Goal: Task Accomplishment & Management: Complete application form

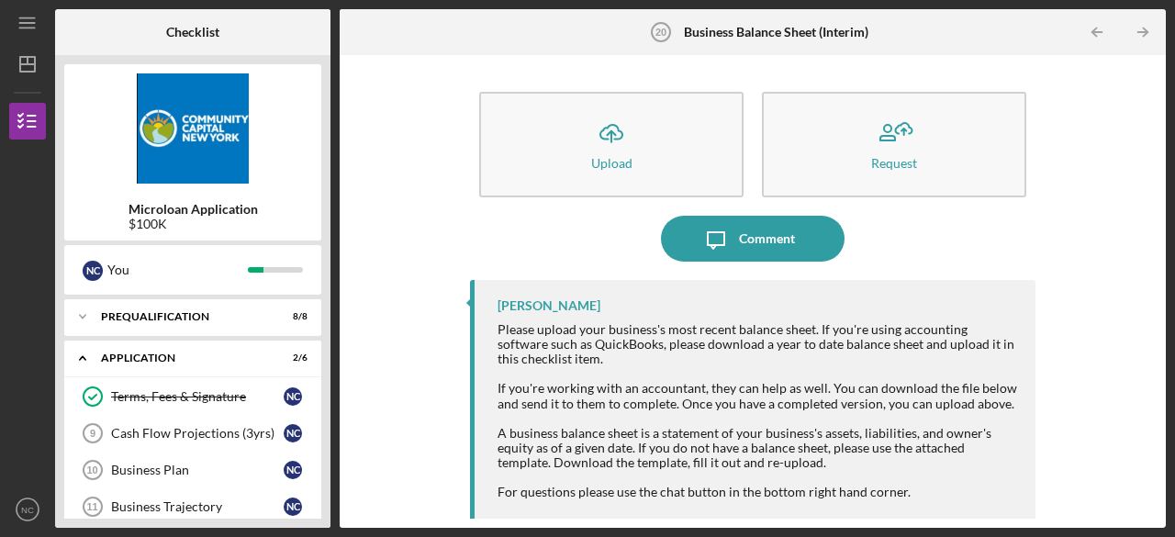
scroll to position [419, 0]
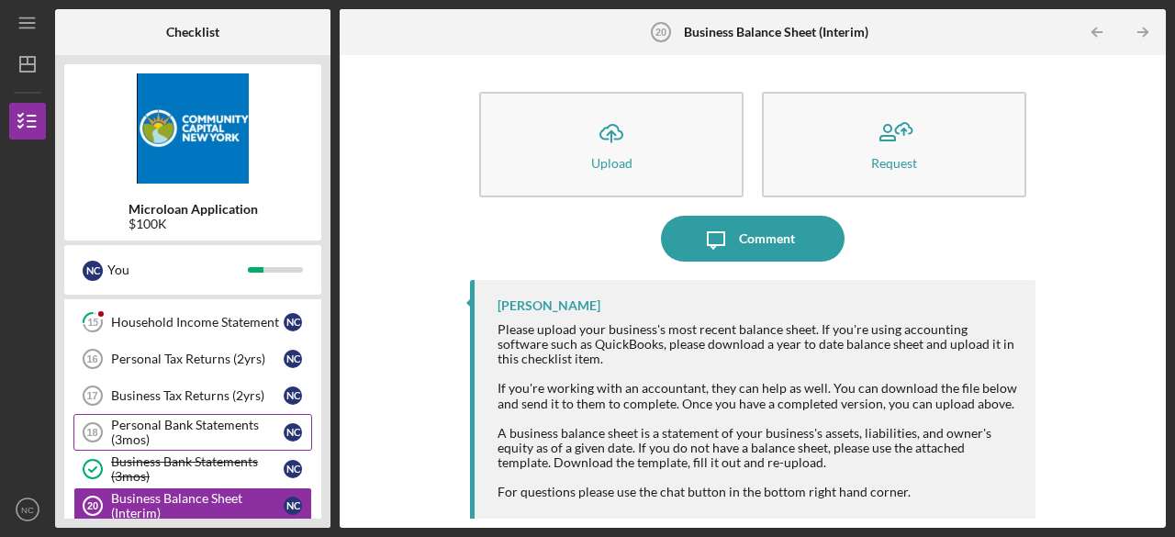
click at [199, 427] on div "Personal Bank Statements (3mos)" at bounding box center [197, 432] width 173 height 29
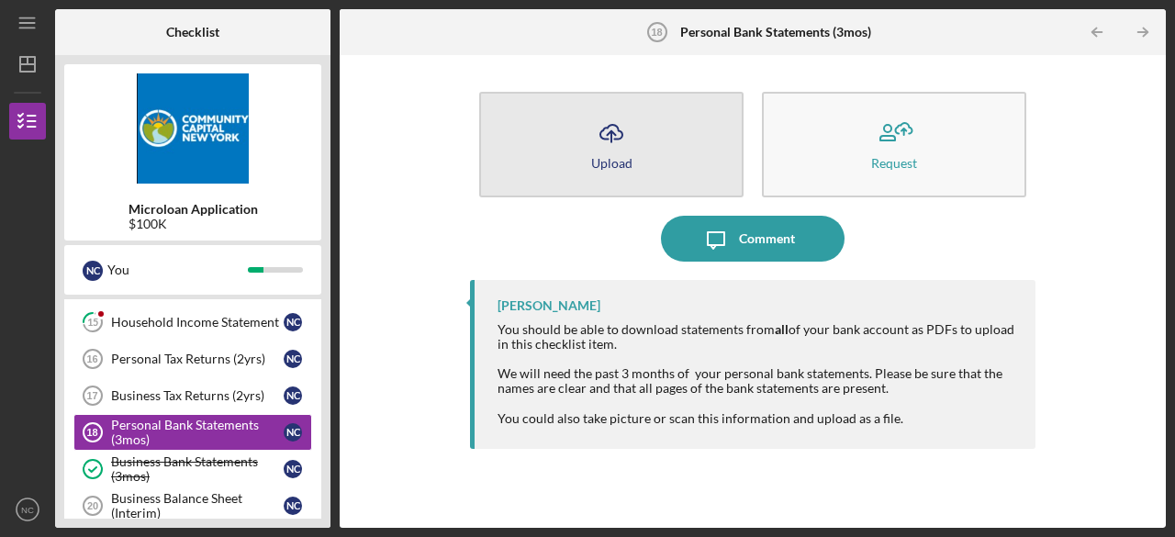
click at [626, 156] on div "Upload" at bounding box center [611, 163] width 41 height 14
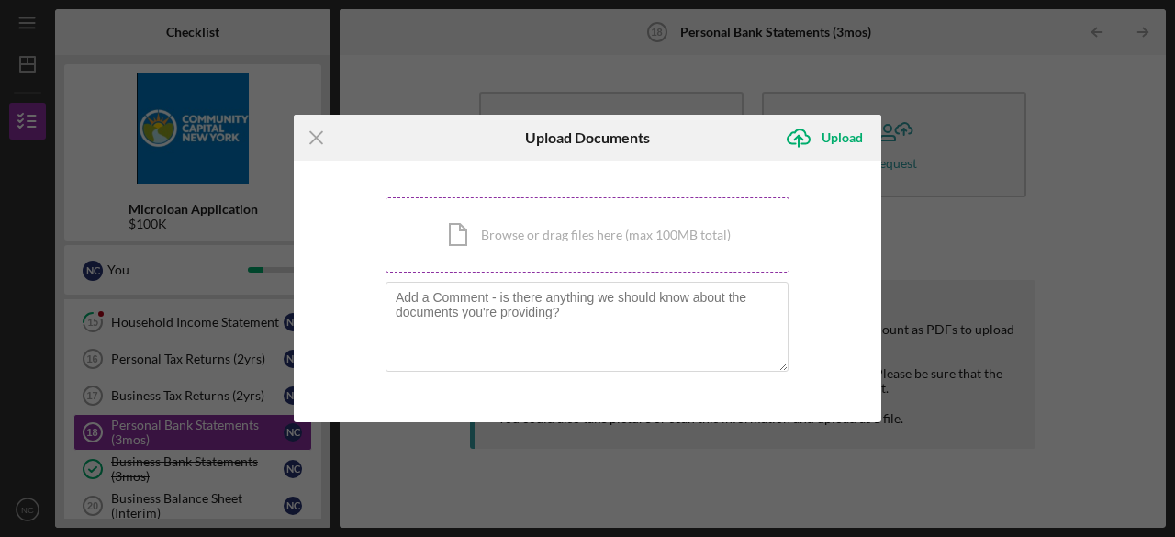
click at [468, 232] on div "Icon/Document Browse or drag files here (max 100MB total) Tap to choose files o…" at bounding box center [588, 234] width 404 height 75
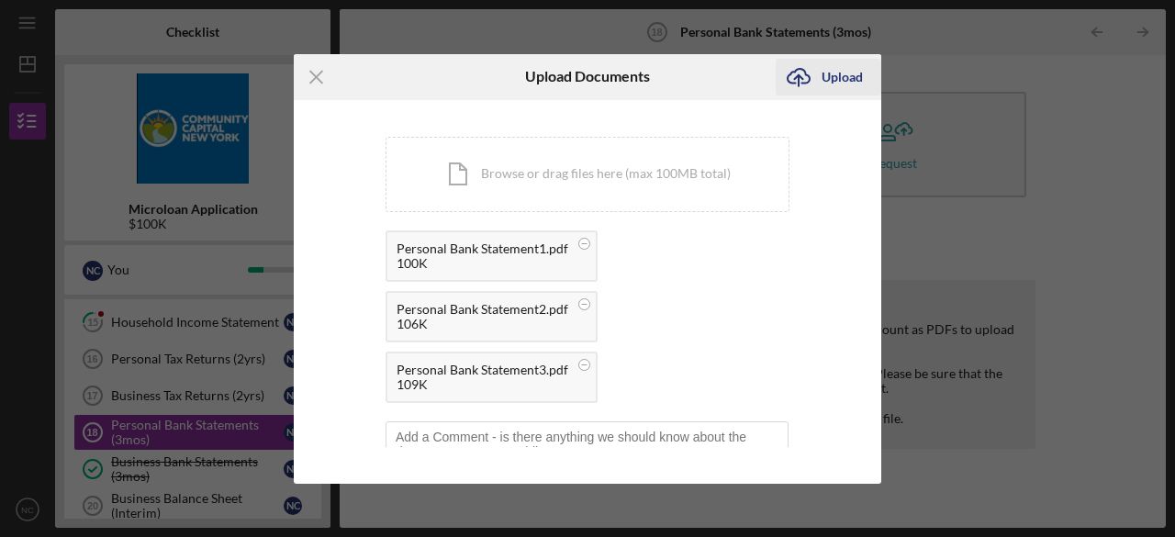
click at [829, 75] on div "Upload" at bounding box center [842, 77] width 41 height 37
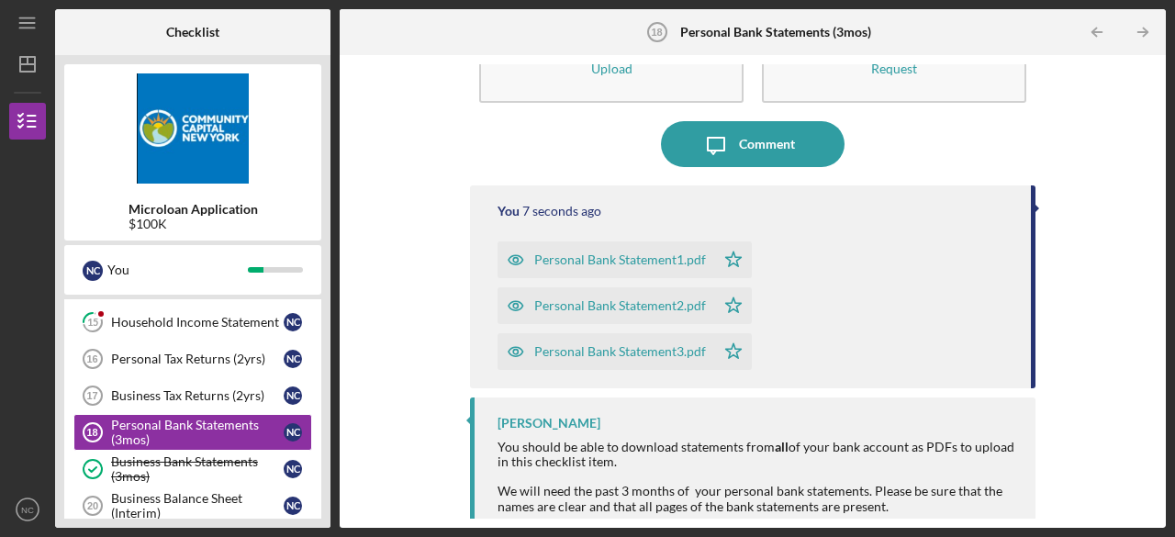
scroll to position [141, 0]
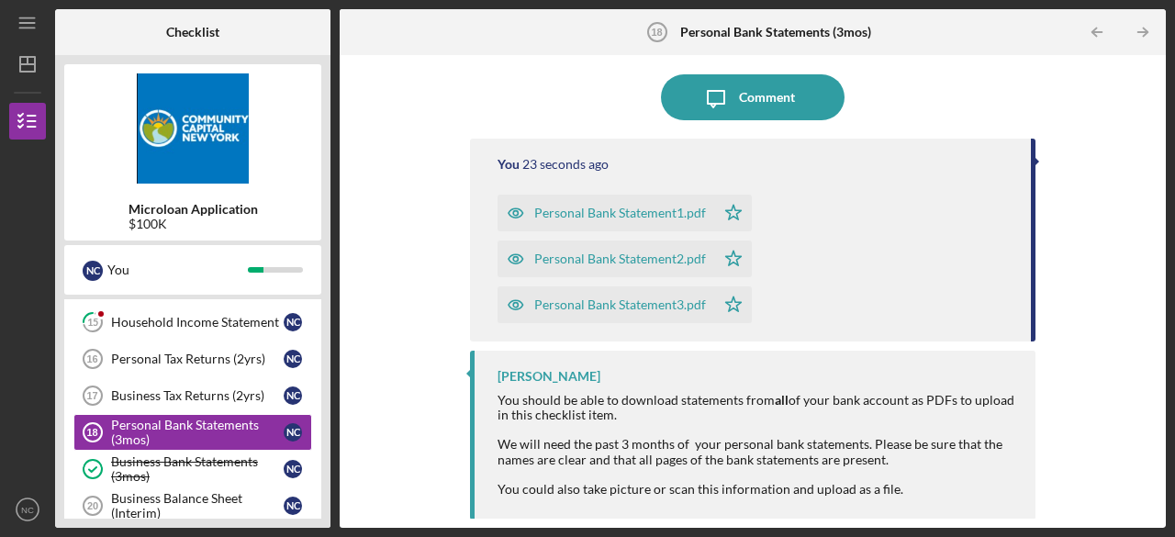
click at [323, 464] on div "Microloan Application $100K N C You Icon/Expander Prequalification 8 / 8 Icon/E…" at bounding box center [192, 291] width 275 height 473
click at [201, 491] on div "Business Balance Sheet (Interim)" at bounding box center [197, 505] width 173 height 29
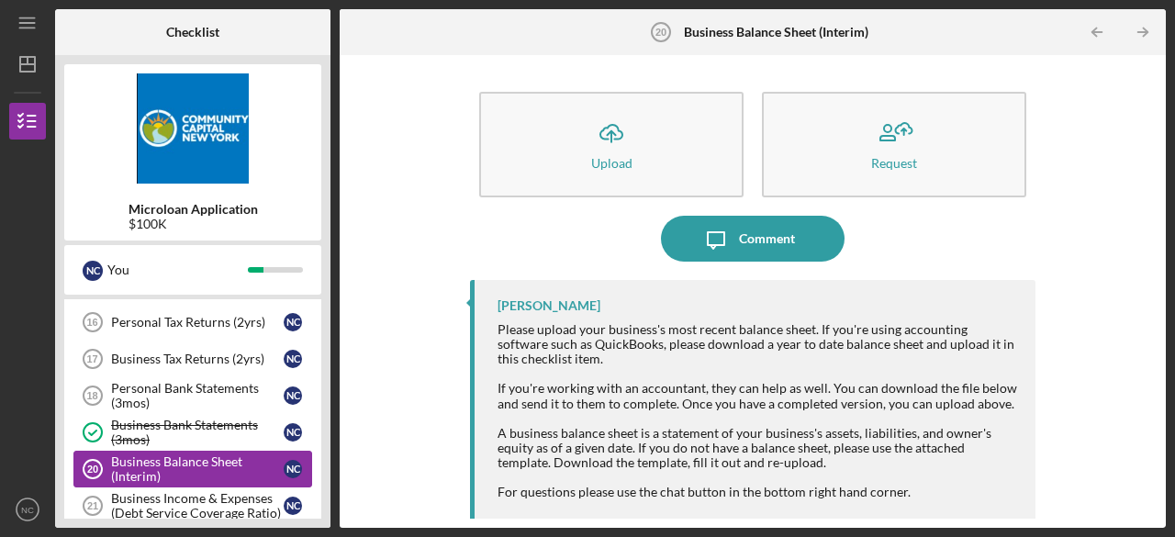
scroll to position [493, 0]
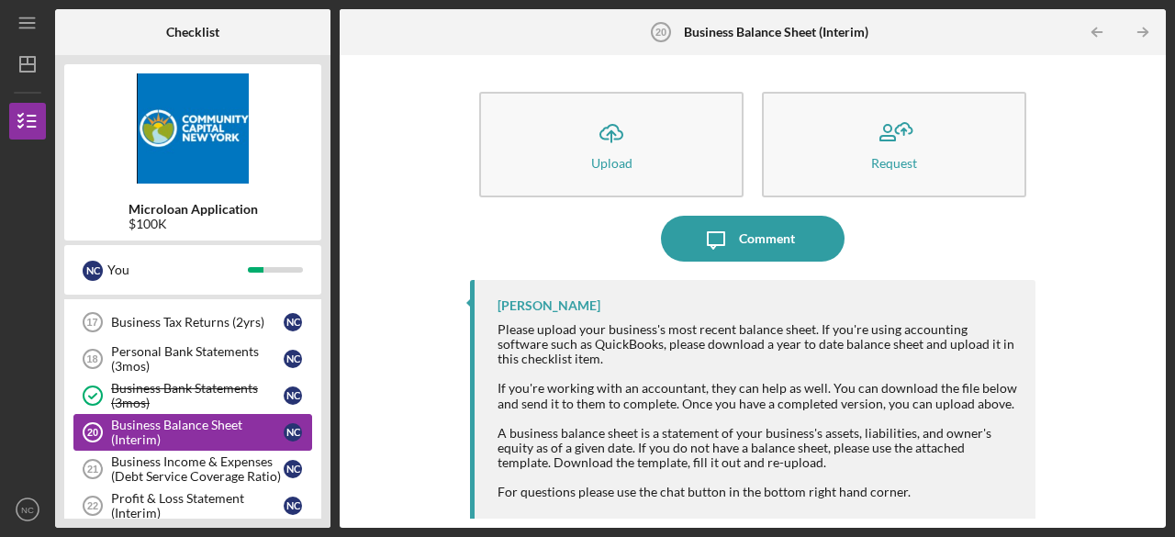
click at [198, 423] on div "Business Balance Sheet (Interim)" at bounding box center [197, 432] width 173 height 29
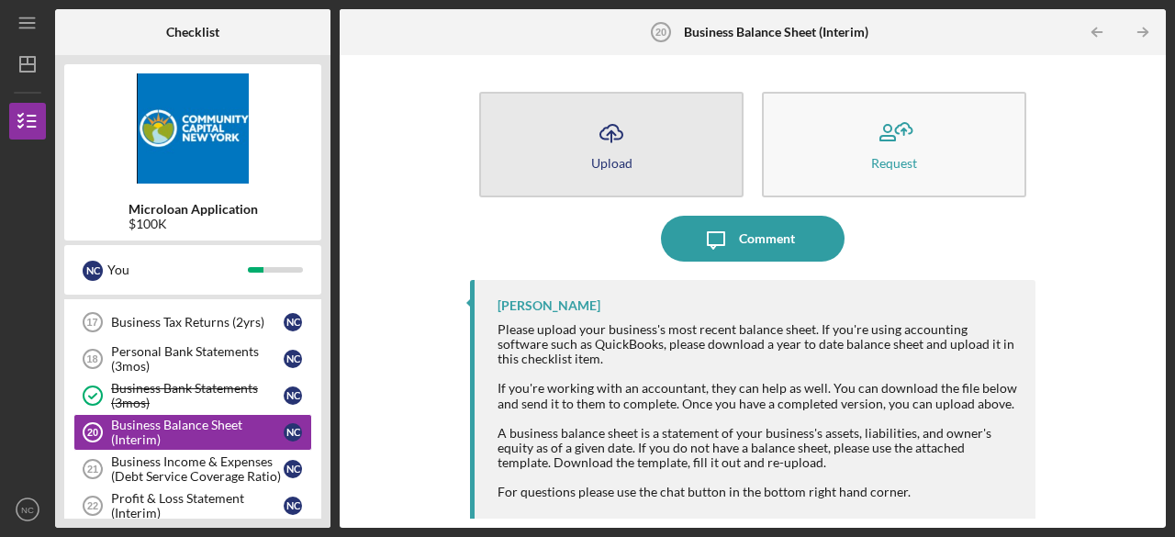
click at [600, 140] on icon "Icon/Upload" at bounding box center [611, 133] width 46 height 46
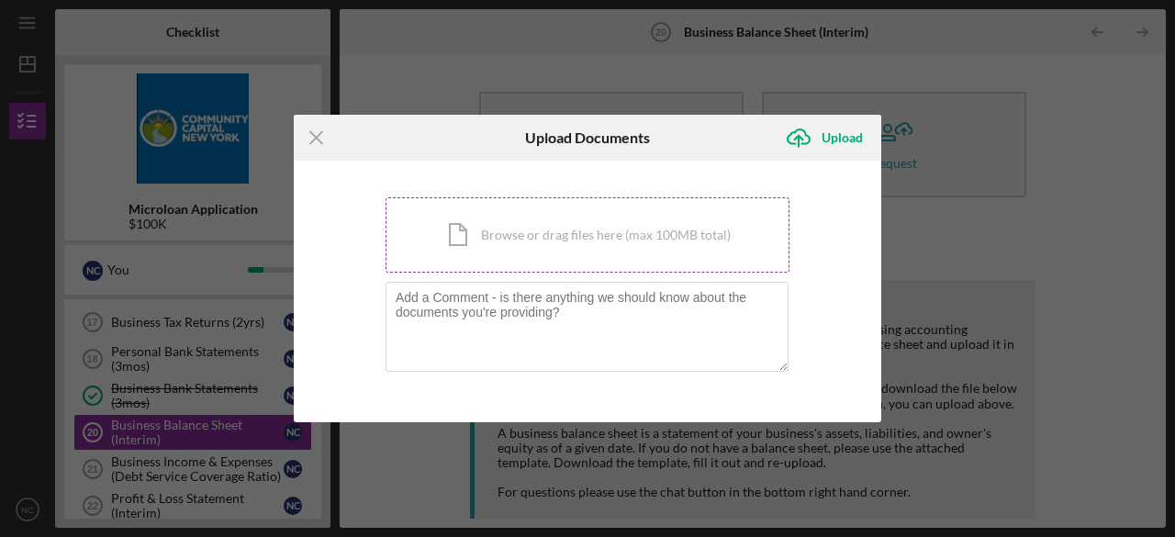
click at [528, 231] on div "Icon/Document Browse or drag files here (max 100MB total) Tap to choose files o…" at bounding box center [588, 234] width 404 height 75
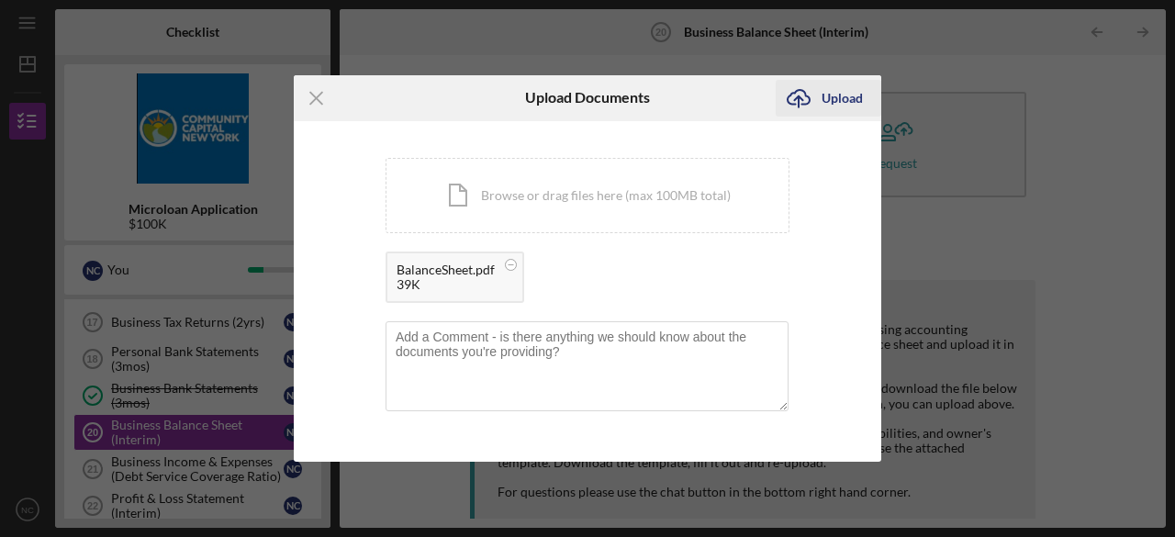
click at [824, 106] on div "Upload" at bounding box center [842, 98] width 41 height 37
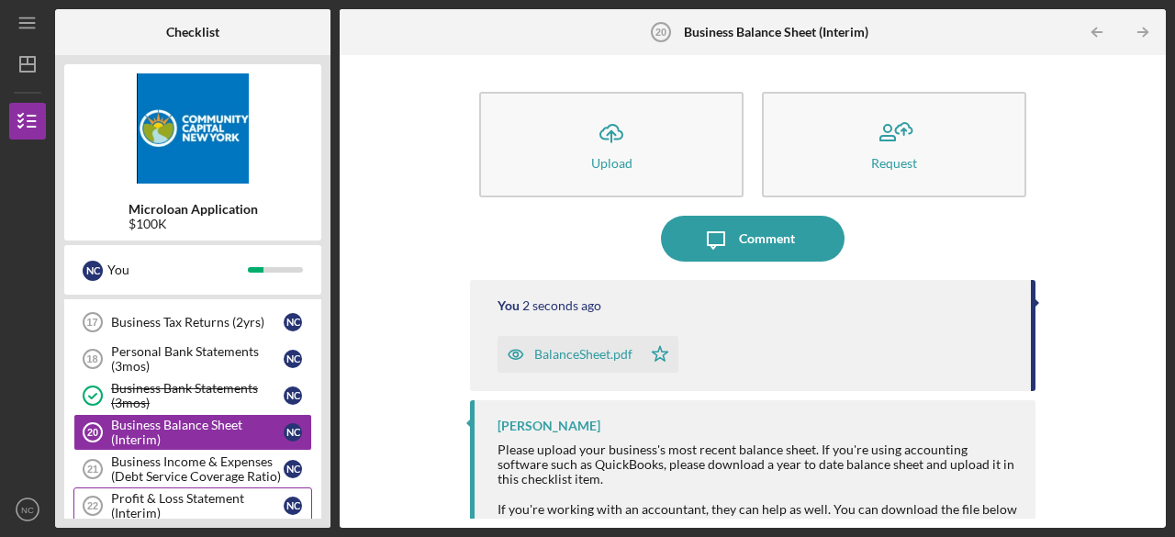
click at [227, 491] on div "Profit & Loss Statement (Interim)" at bounding box center [197, 505] width 173 height 29
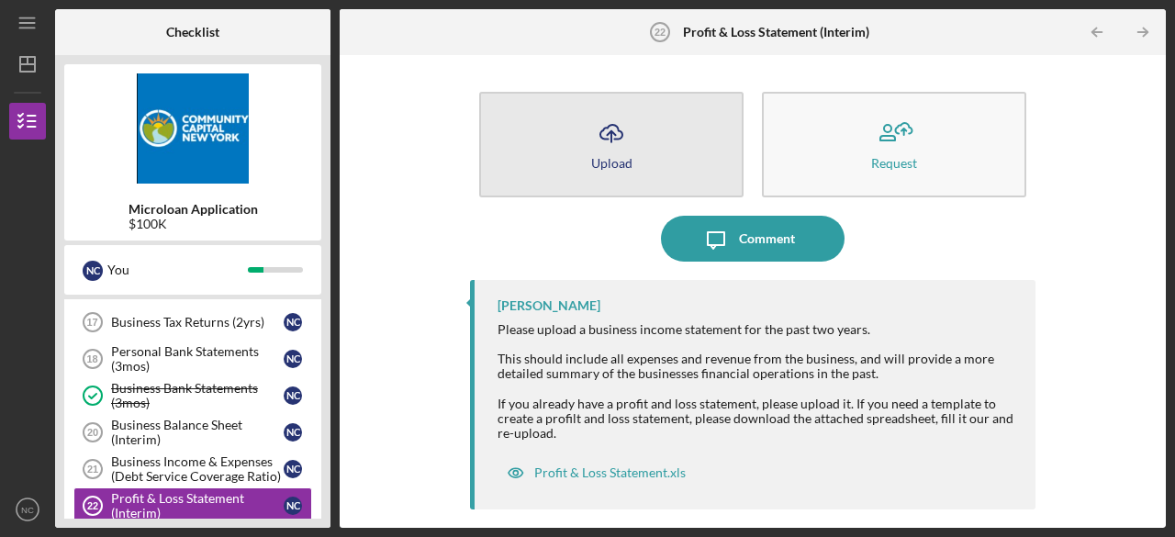
click at [665, 138] on button "Icon/Upload Upload" at bounding box center [611, 145] width 264 height 106
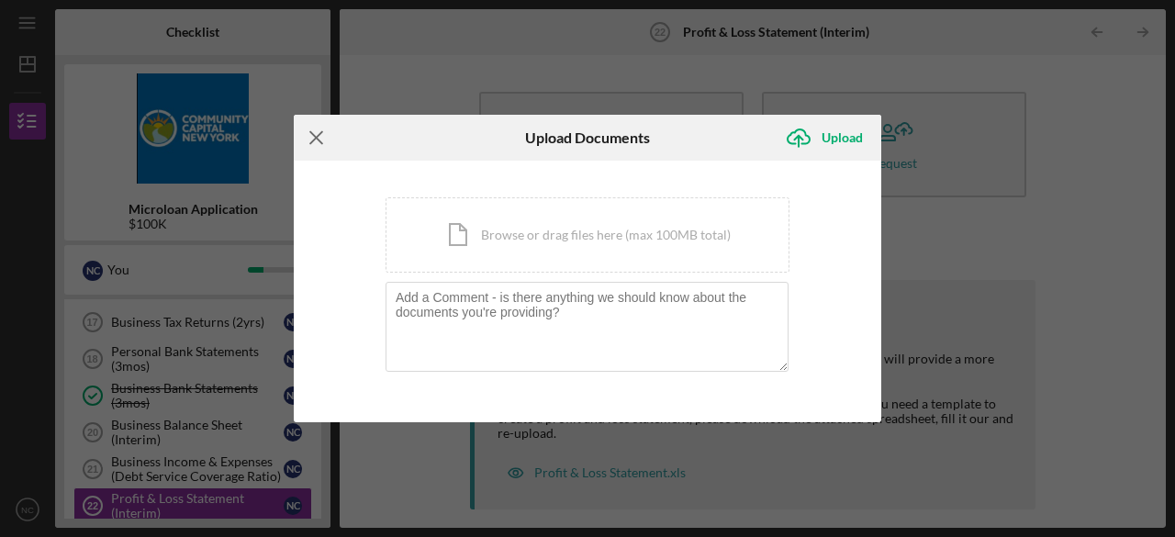
click at [314, 135] on icon "Icon/Menu Close" at bounding box center [317, 138] width 46 height 46
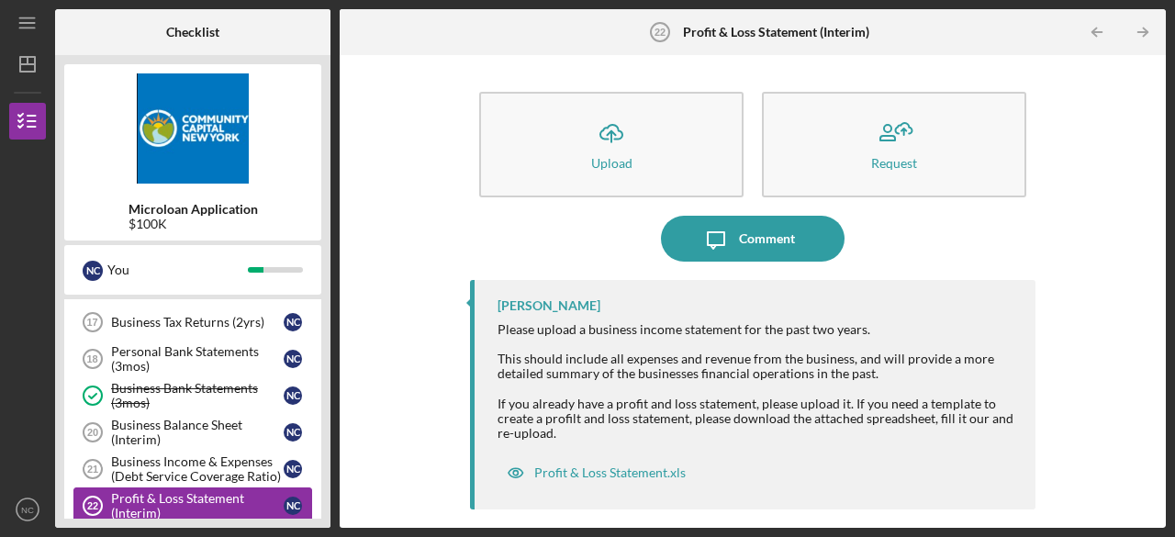
click at [204, 491] on div "Profit & Loss Statement (Interim)" at bounding box center [197, 505] width 173 height 29
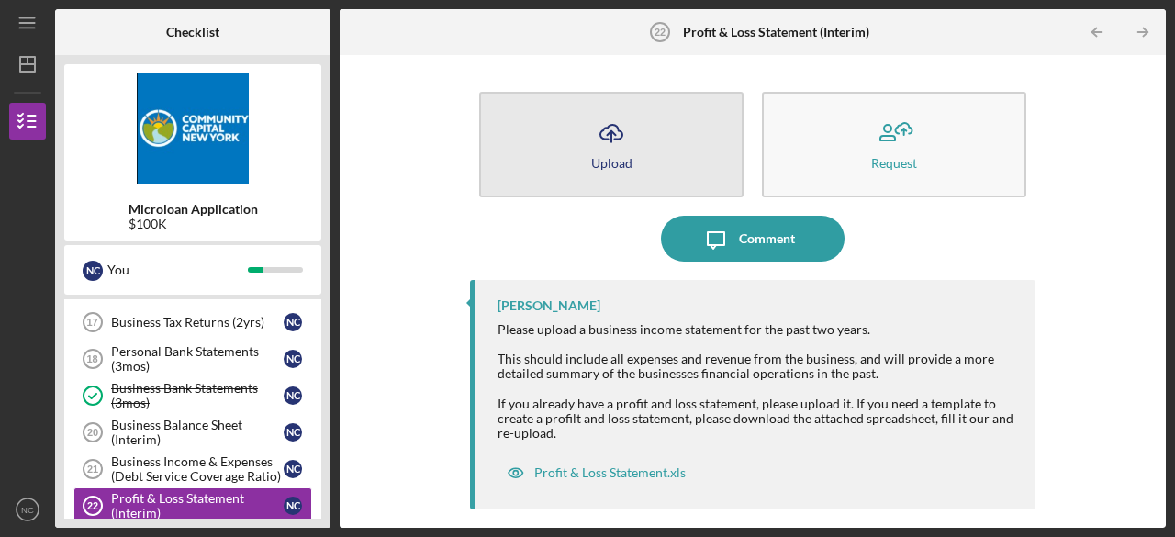
click at [604, 183] on button "Icon/Upload Upload" at bounding box center [611, 145] width 264 height 106
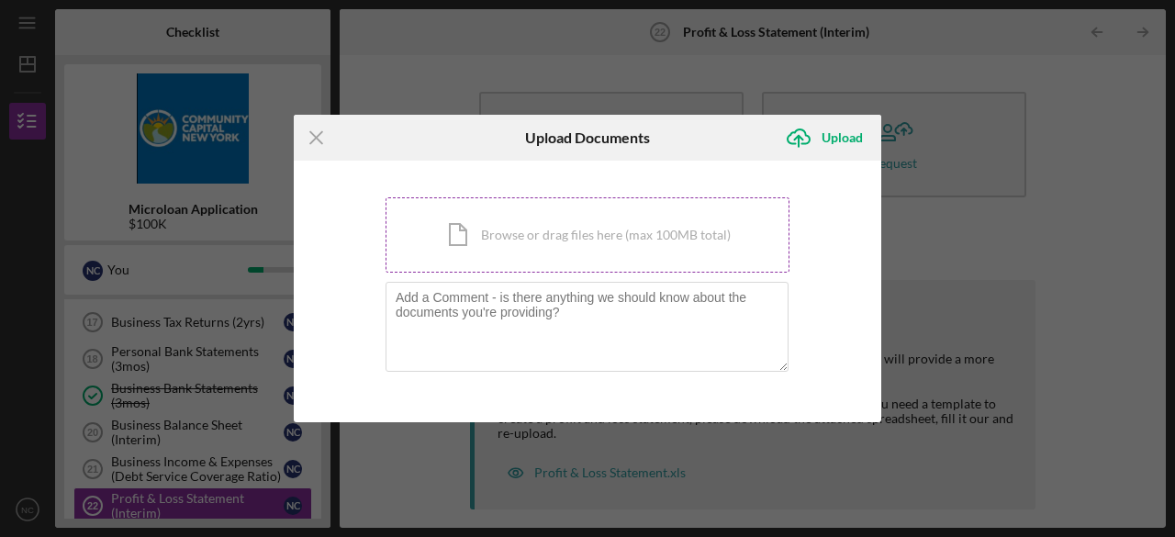
click at [477, 237] on div "Icon/Document Browse or drag files here (max 100MB total) Tap to choose files o…" at bounding box center [588, 234] width 404 height 75
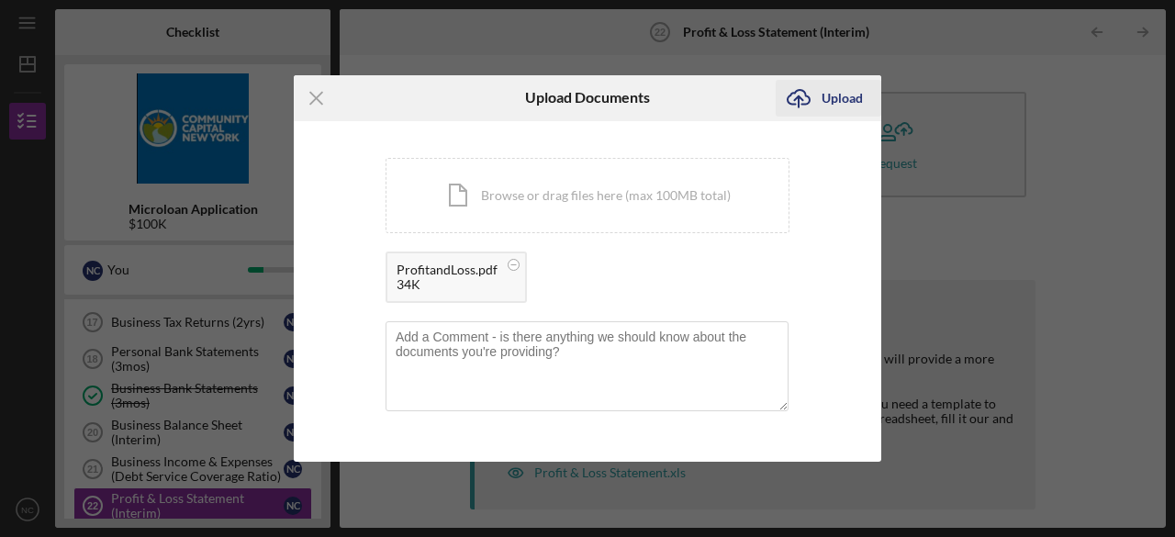
click at [803, 90] on icon "Icon/Upload" at bounding box center [799, 98] width 46 height 46
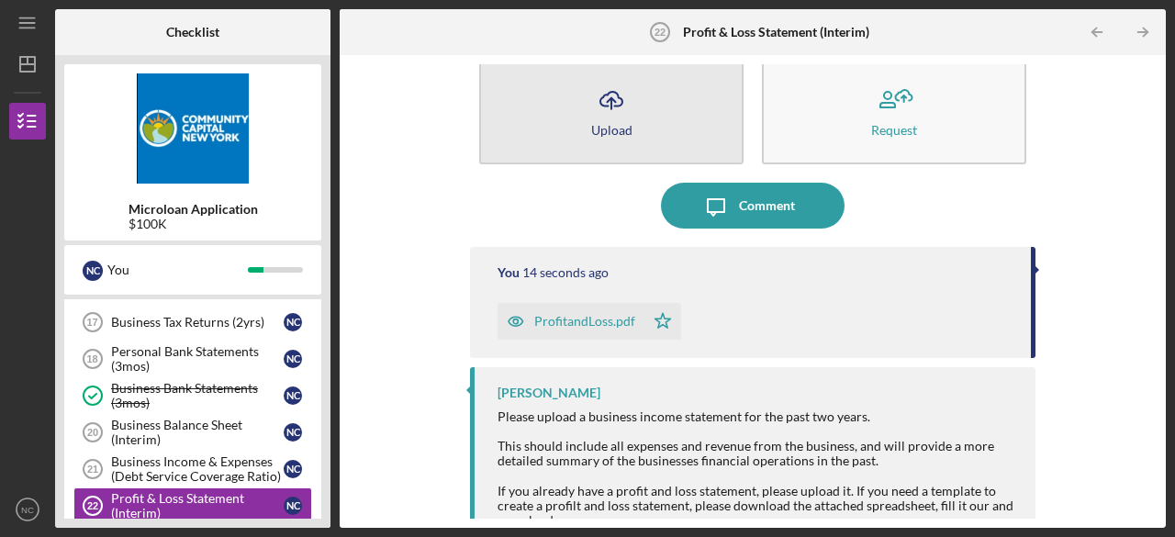
scroll to position [37, 0]
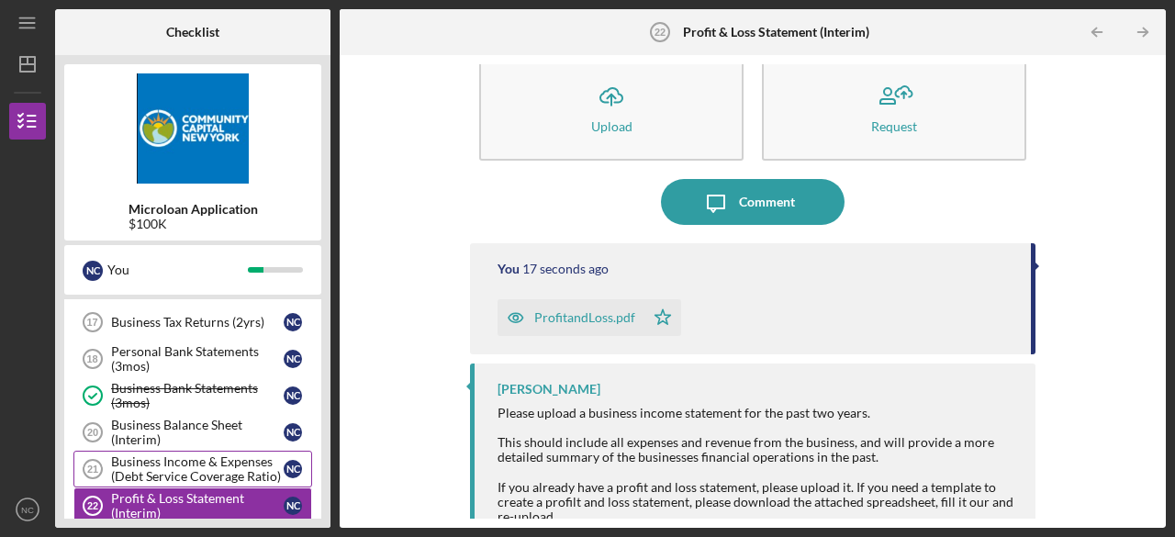
click at [243, 454] on div "Business Income & Expenses (Debt Service Coverage Ratio)" at bounding box center [197, 468] width 173 height 29
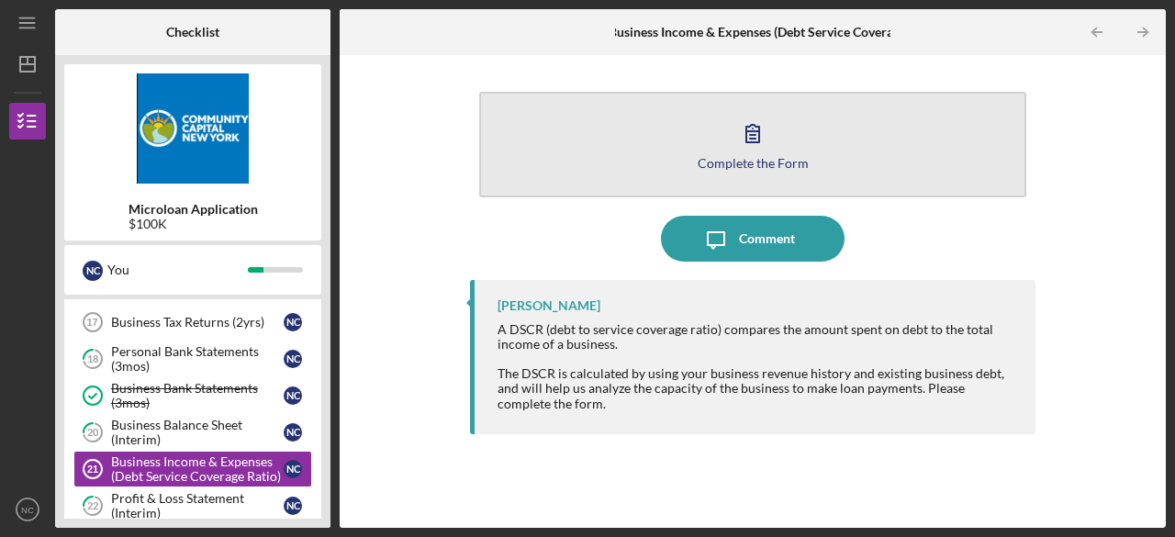
click at [742, 140] on icon "button" at bounding box center [753, 133] width 46 height 46
